Goal: Find specific page/section: Find specific page/section

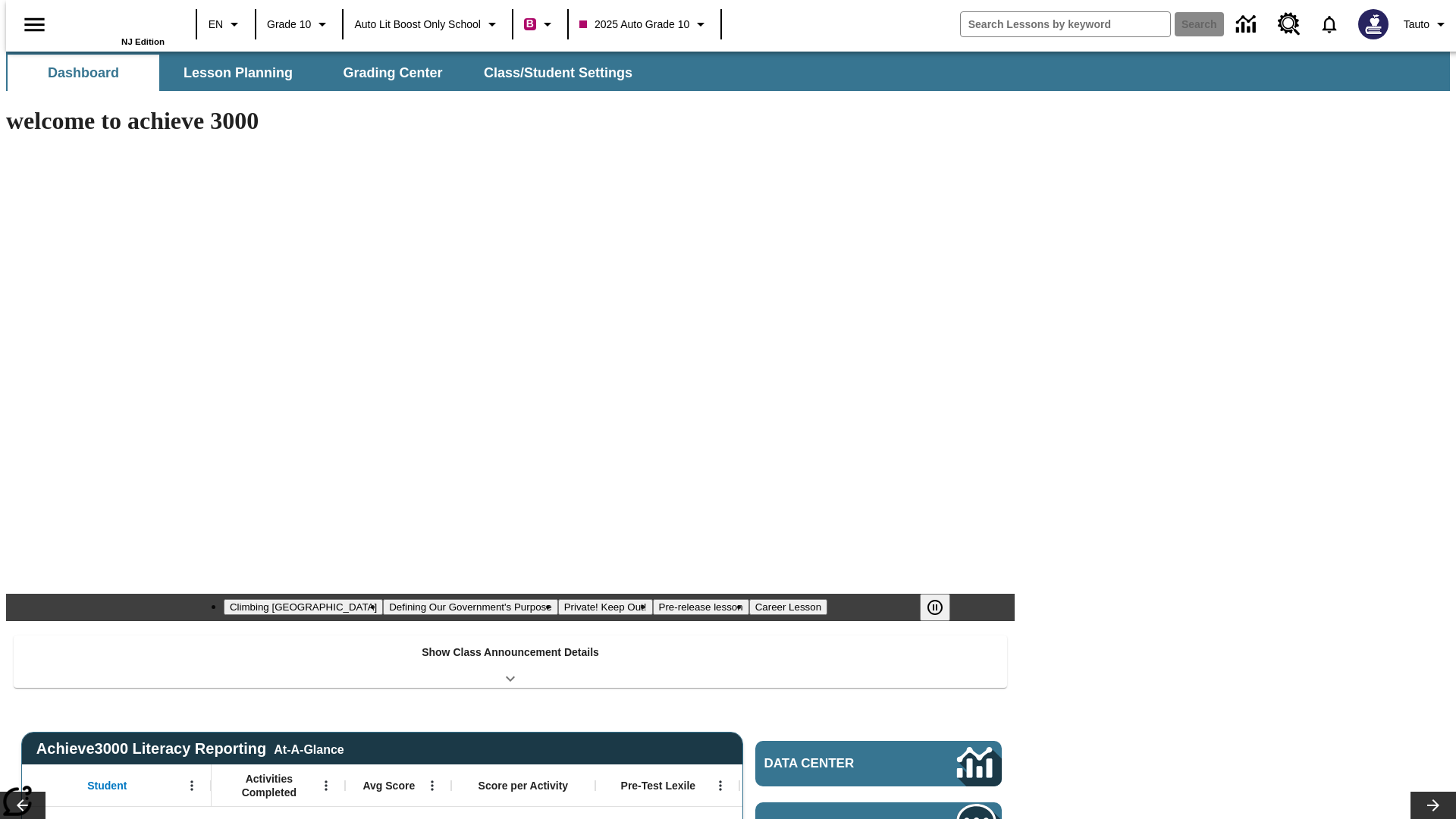
type input "-1"
click at [232, 73] on span "Lesson Planning" at bounding box center [238, 73] width 109 height 17
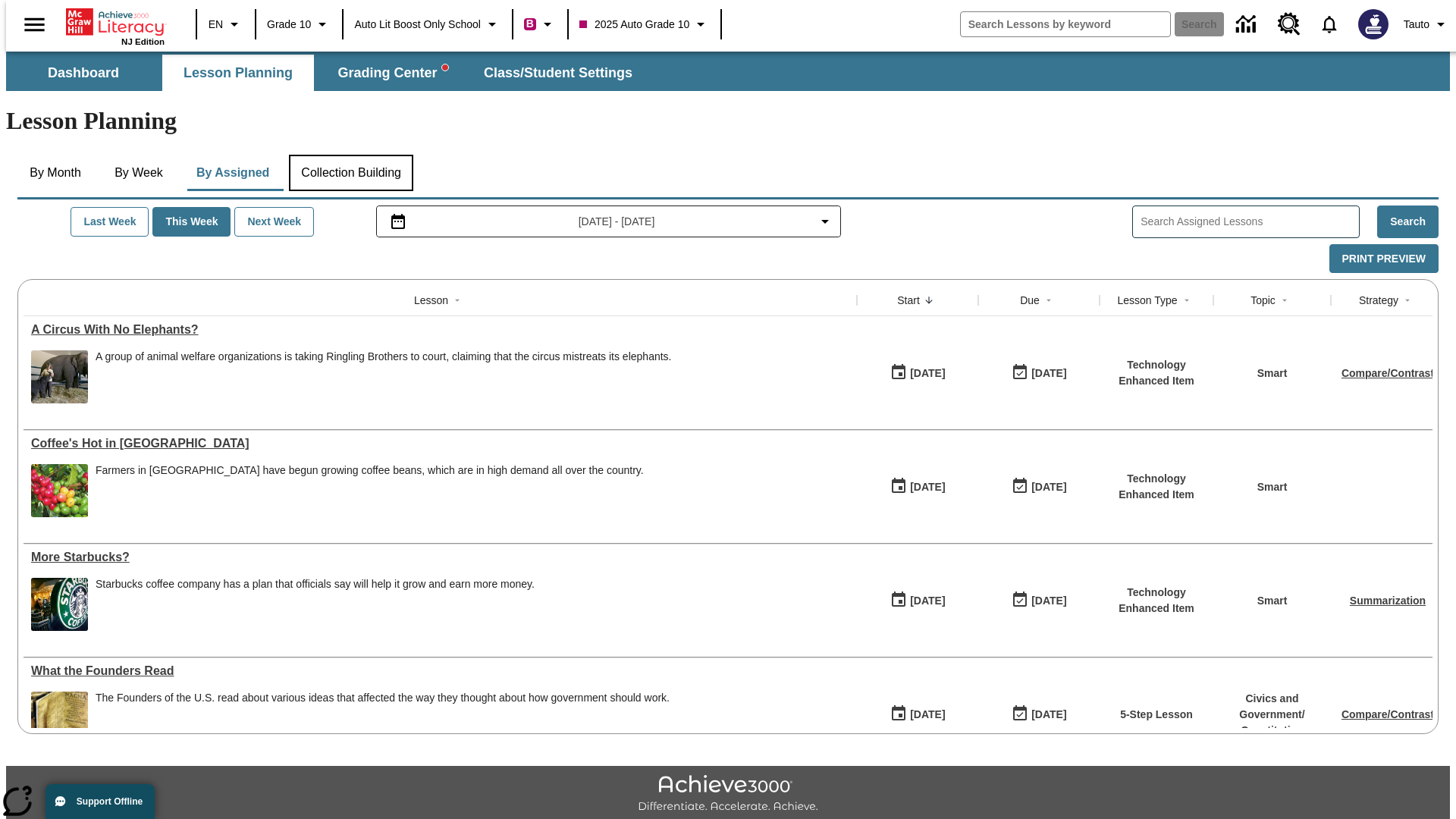
click at [350, 155] on button "Collection Building" at bounding box center [351, 173] width 124 height 37
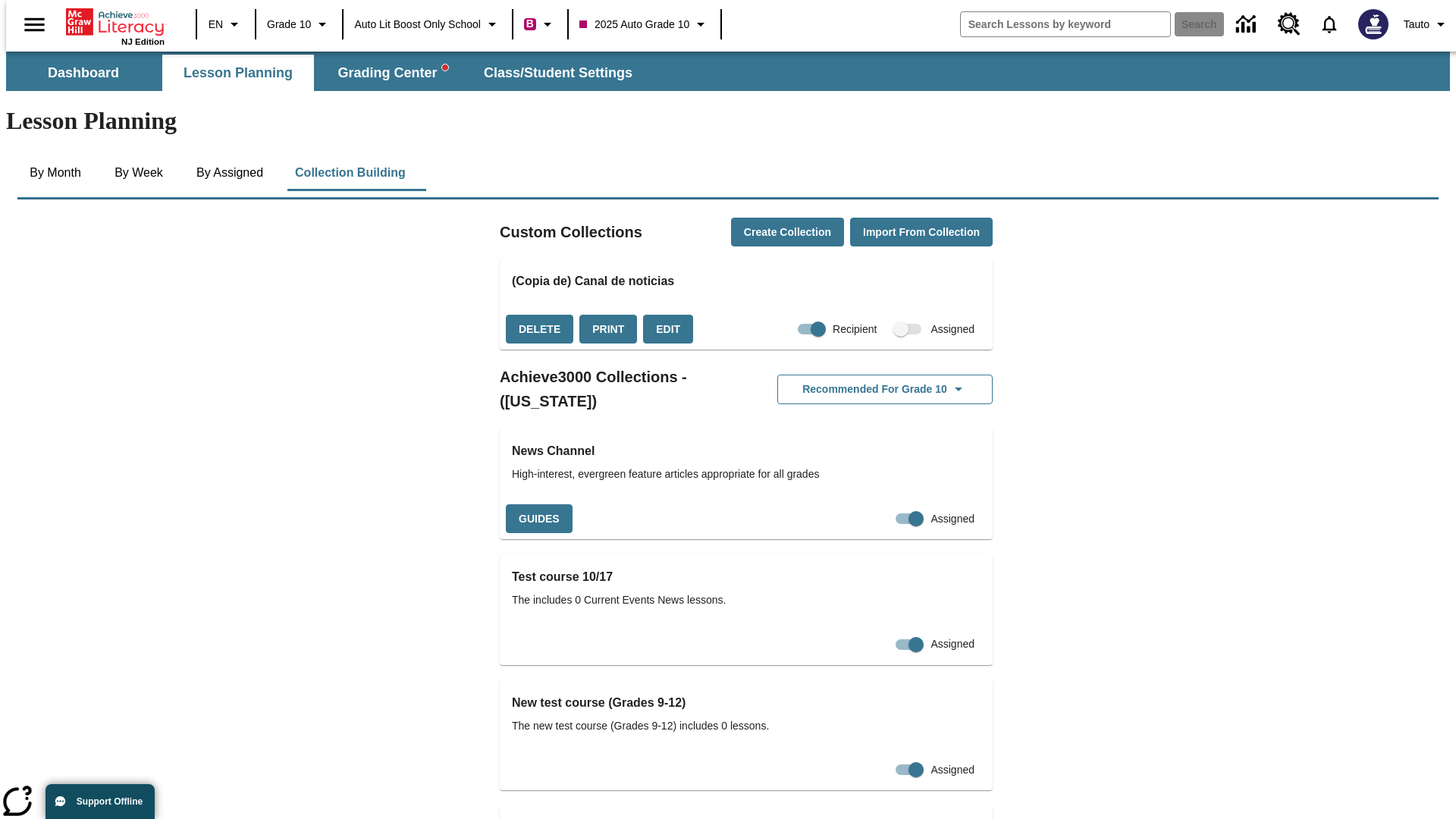
checkbox input "true"
